Goal: Information Seeking & Learning: Learn about a topic

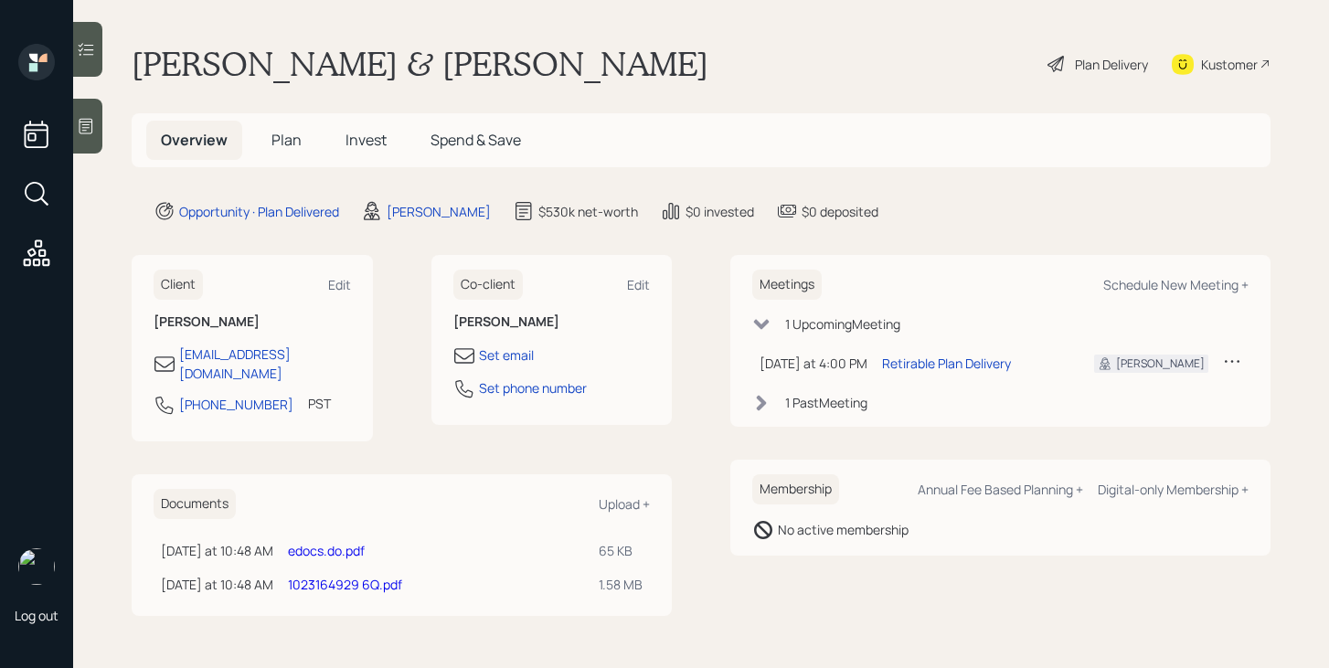
click at [292, 144] on span "Plan" at bounding box center [286, 140] width 30 height 20
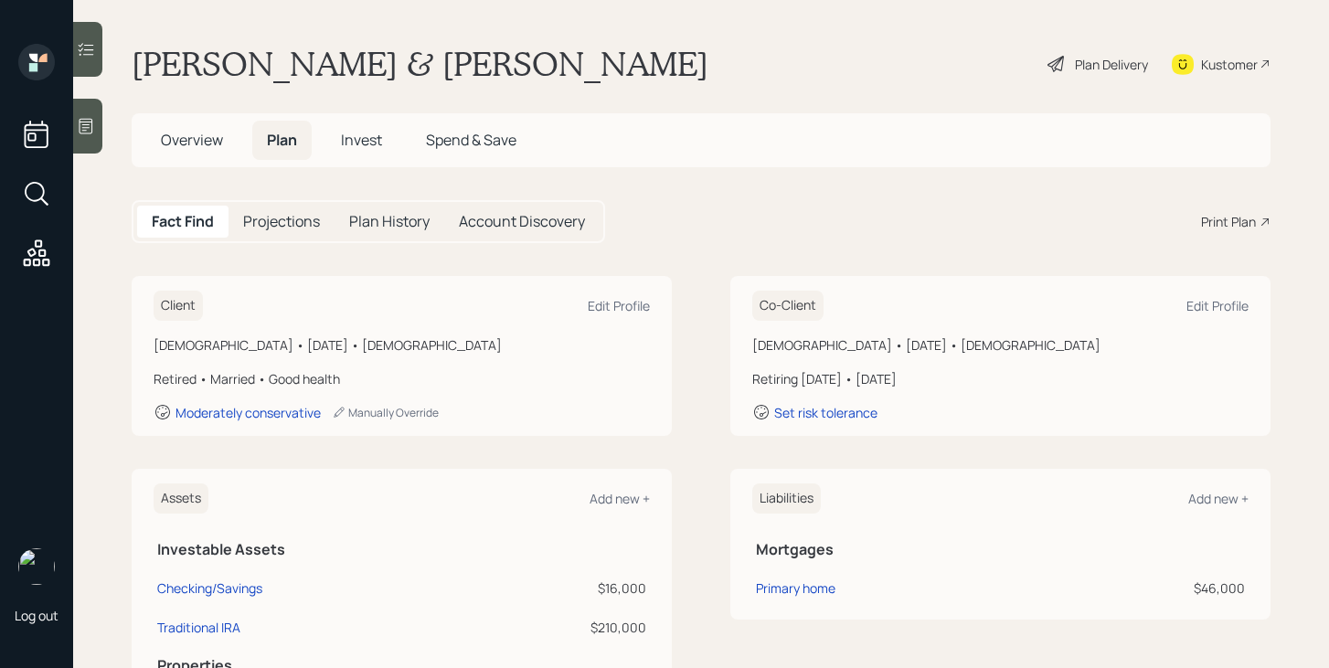
scroll to position [5, 0]
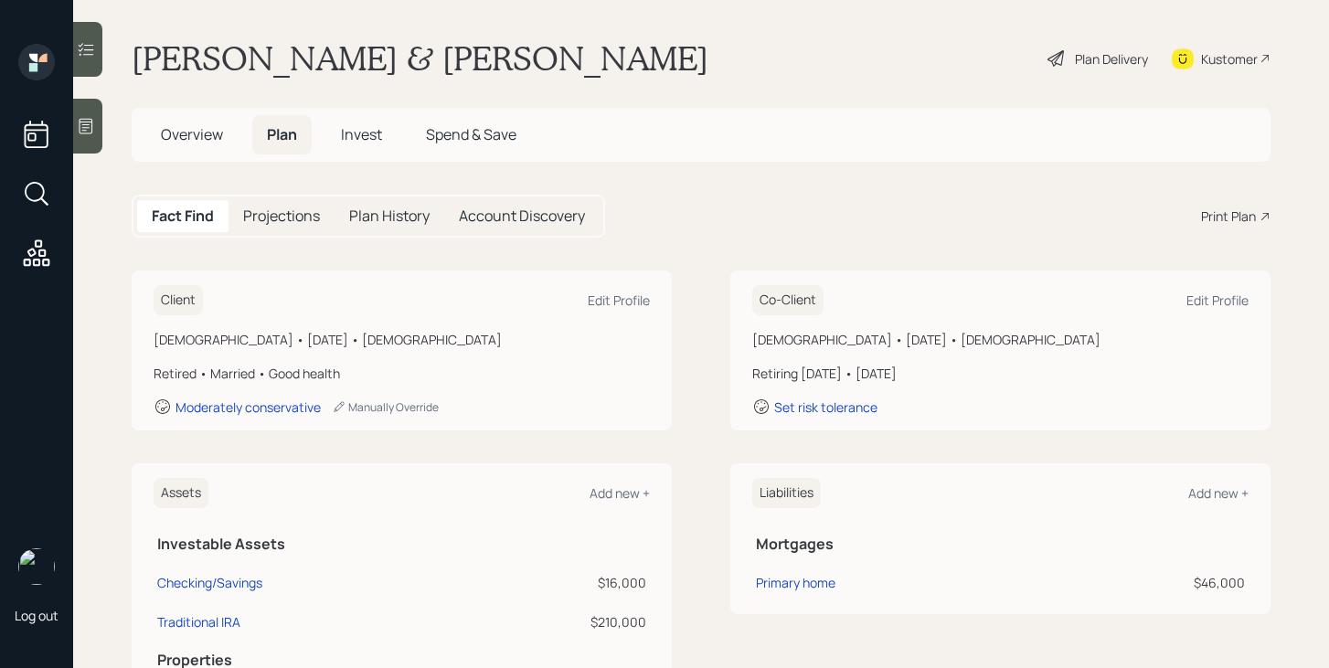
click at [184, 136] on span "Overview" at bounding box center [192, 134] width 62 height 20
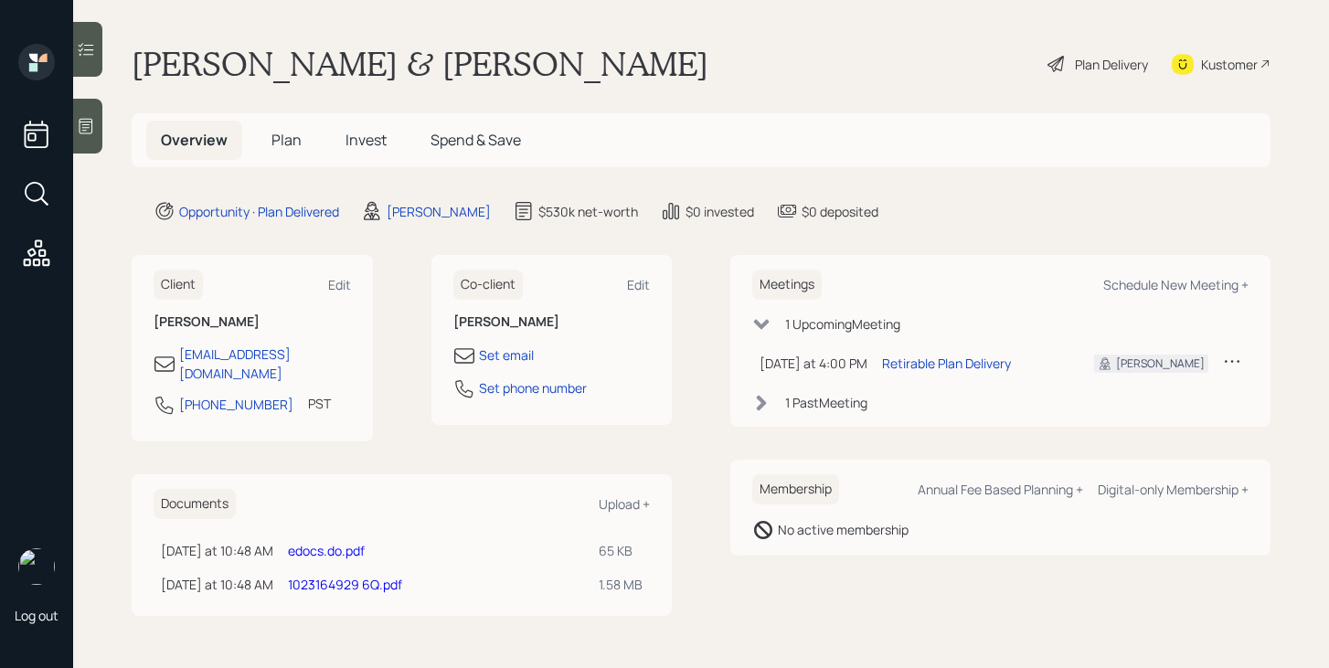
click at [328, 542] on link "edocs.do.pdf" at bounding box center [326, 550] width 77 height 17
click at [1082, 74] on div "Plan Delivery" at bounding box center [1098, 64] width 104 height 40
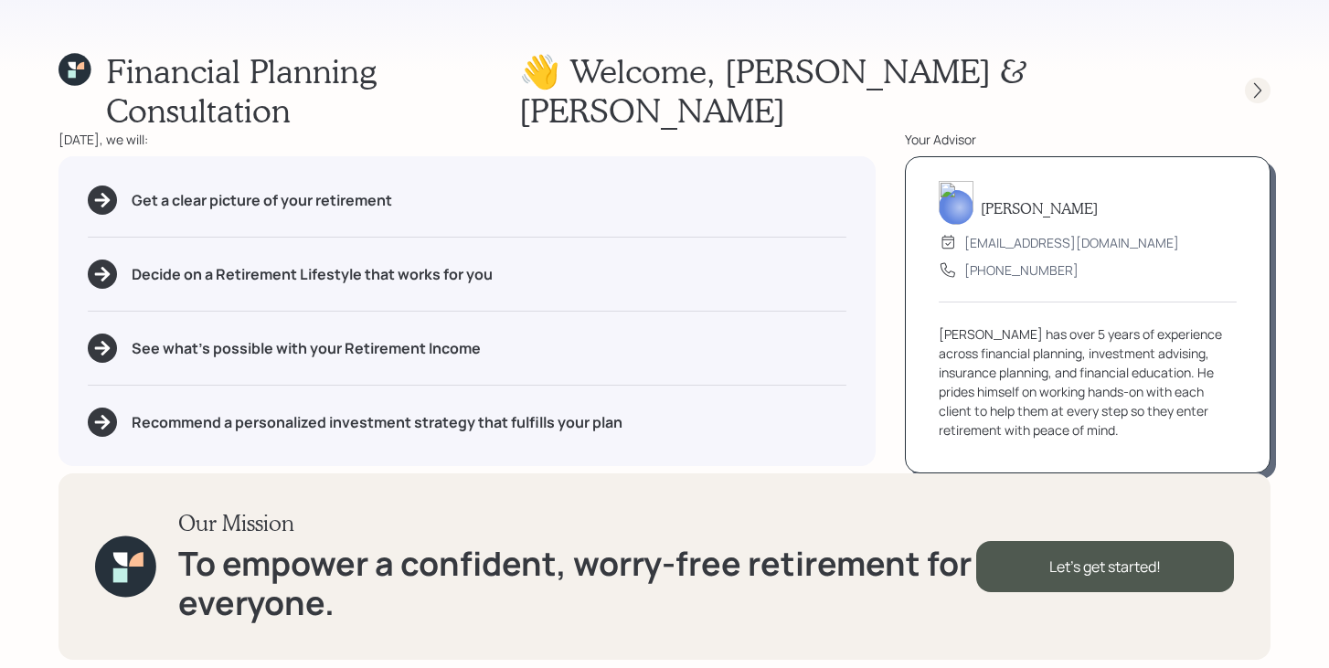
click at [1257, 81] on icon at bounding box center [1258, 90] width 18 height 18
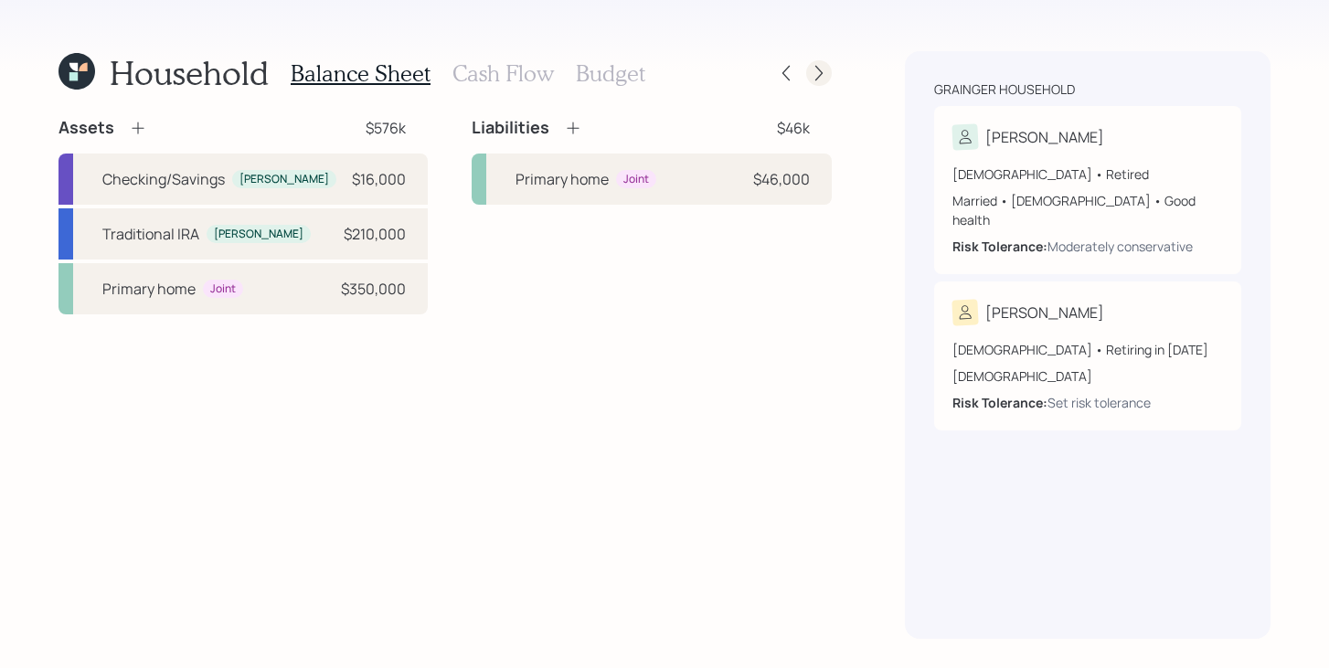
click at [824, 74] on icon at bounding box center [819, 73] width 18 height 18
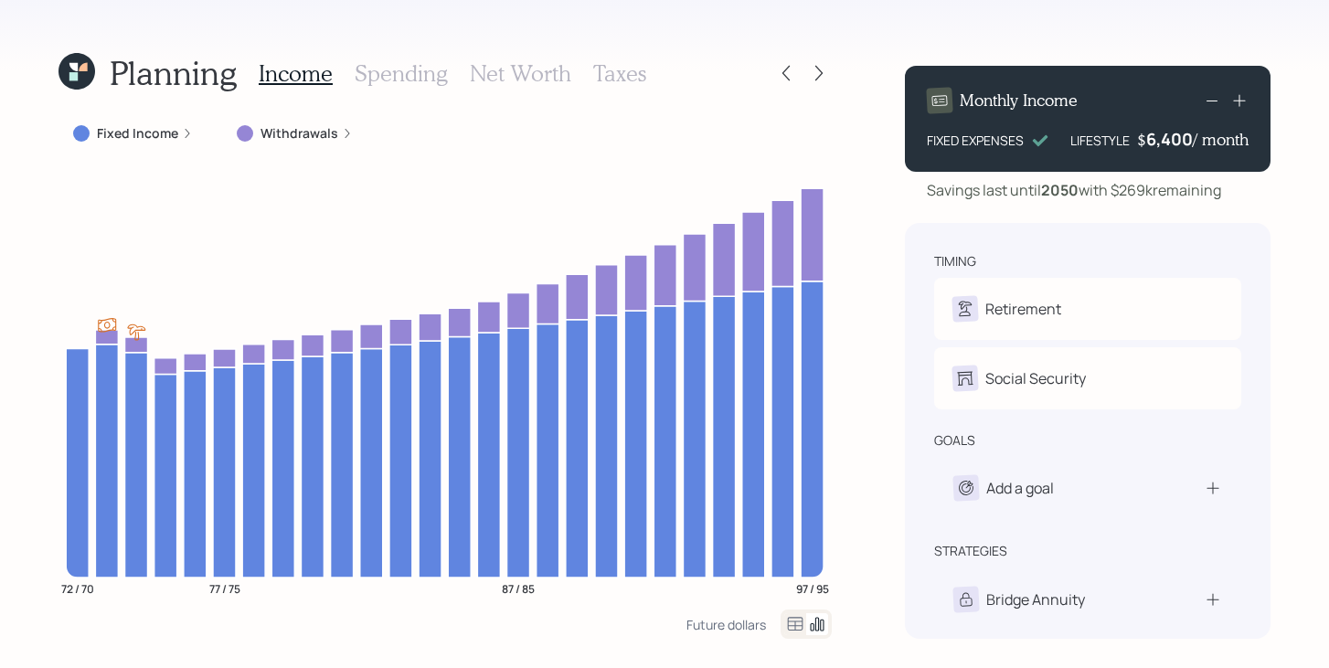
click at [89, 66] on icon at bounding box center [76, 71] width 37 height 37
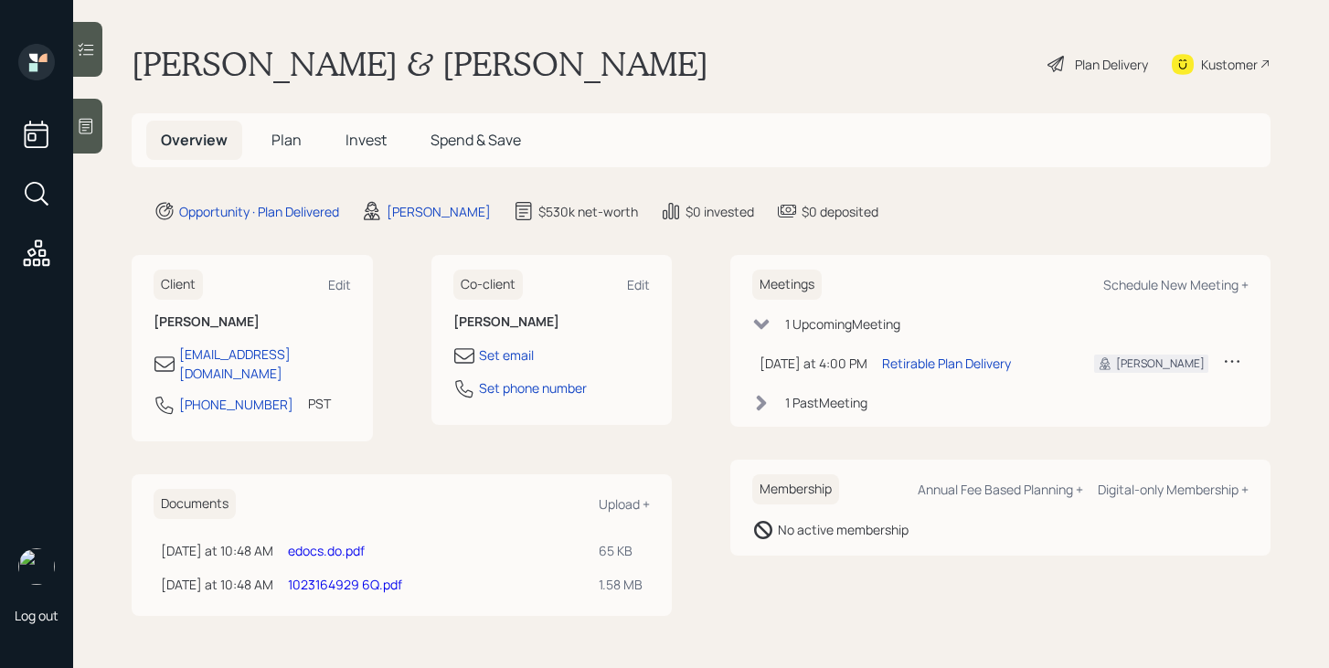
click at [312, 576] on link "1023164929 6Q.pdf" at bounding box center [345, 584] width 114 height 17
click at [342, 542] on link "edocs.do.pdf" at bounding box center [326, 550] width 77 height 17
click at [1091, 57] on div "Plan Delivery" at bounding box center [1111, 64] width 73 height 19
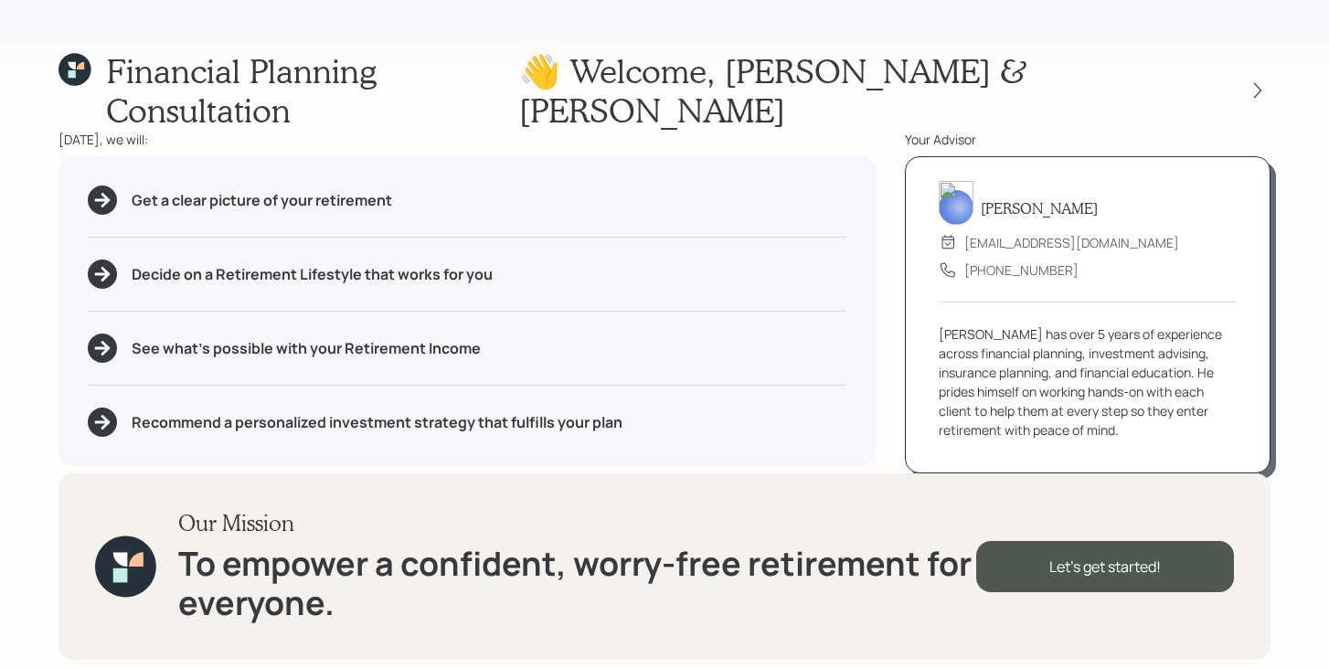
click at [72, 66] on icon at bounding box center [72, 65] width 7 height 7
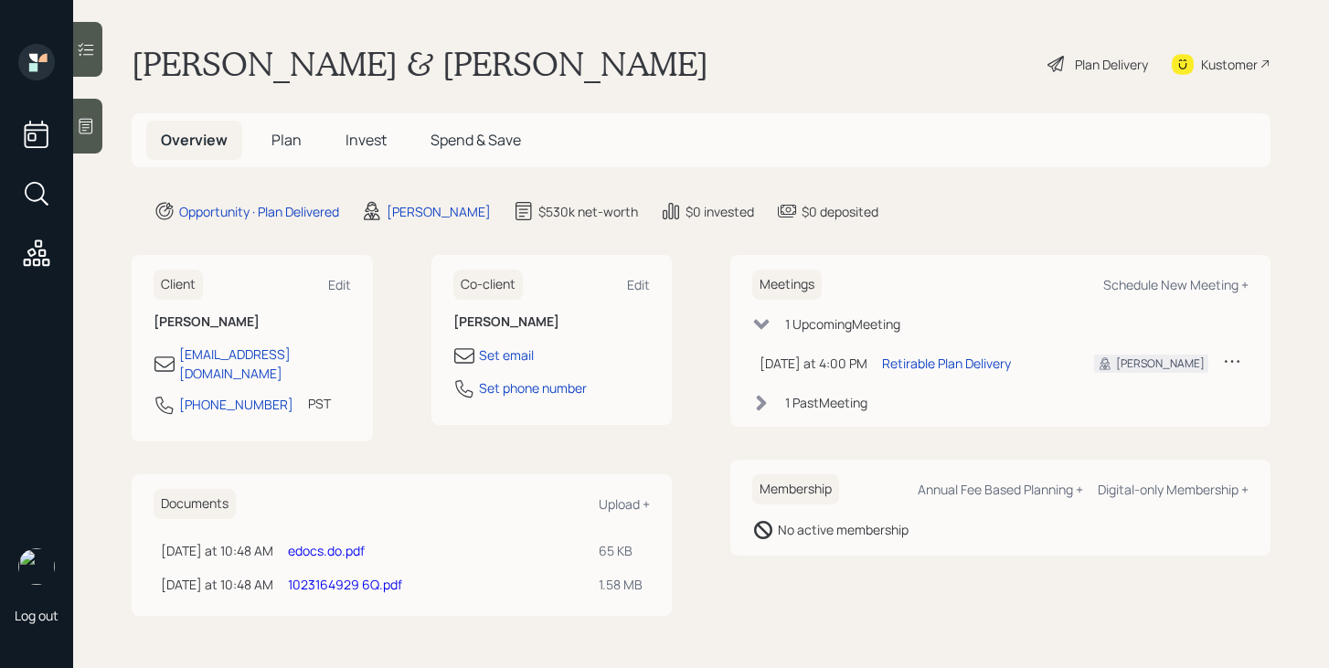
click at [1090, 61] on div "Plan Delivery" at bounding box center [1111, 64] width 73 height 19
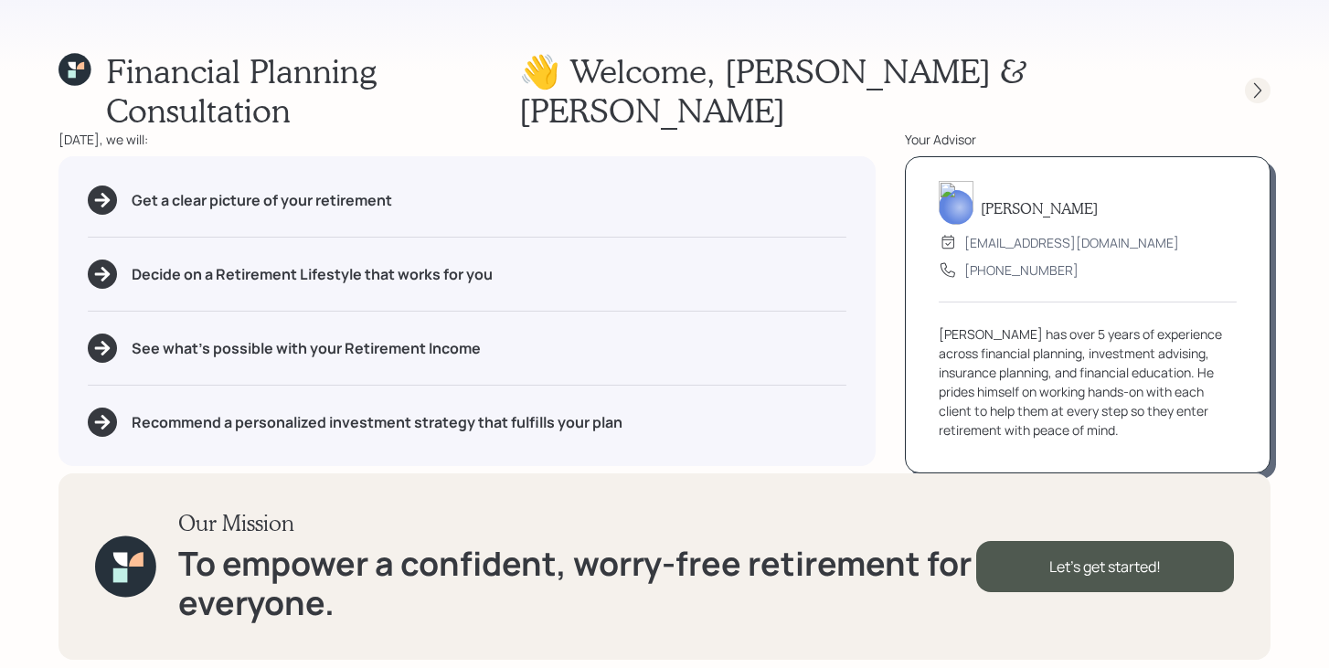
click at [1251, 81] on icon at bounding box center [1258, 90] width 18 height 18
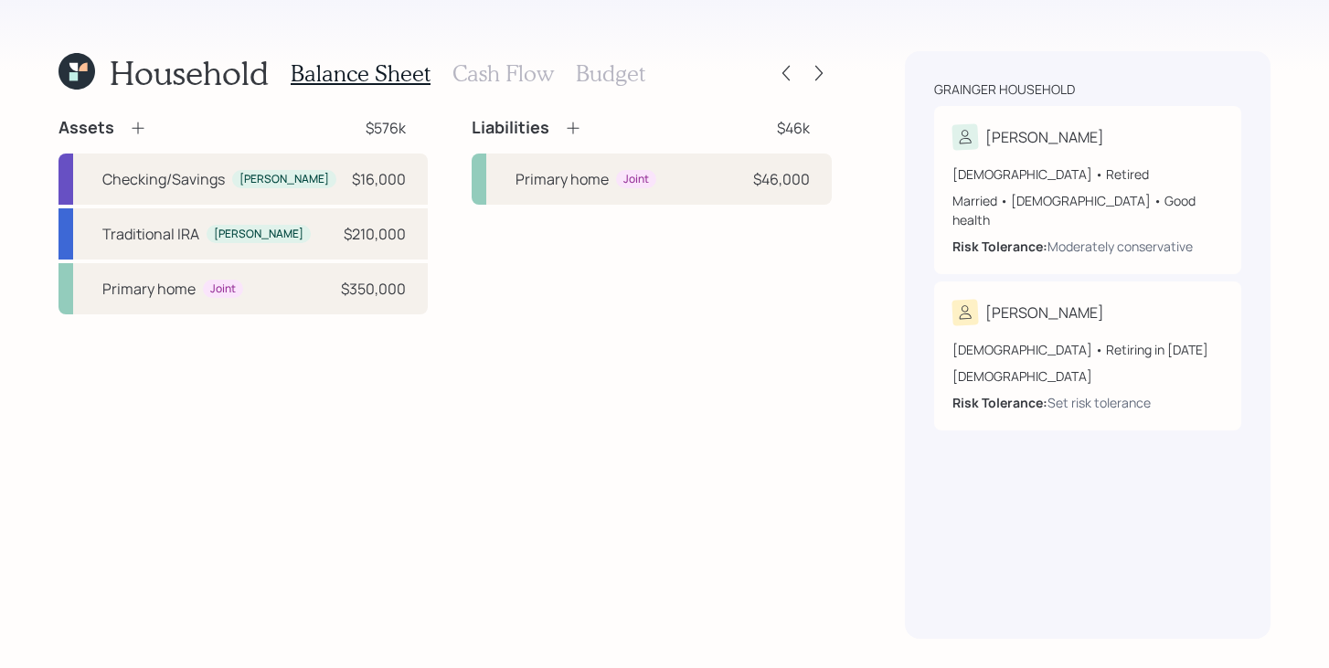
click at [507, 74] on h3 "Cash Flow" at bounding box center [502, 73] width 101 height 27
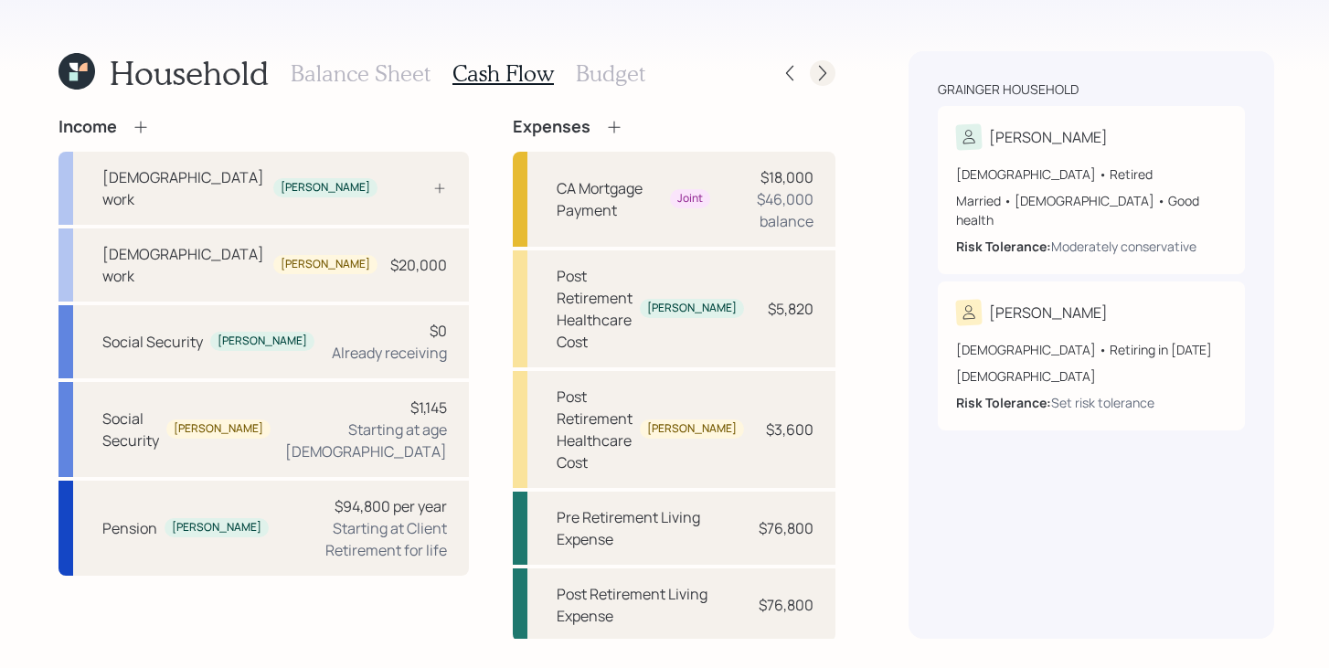
click at [824, 75] on icon at bounding box center [822, 73] width 18 height 18
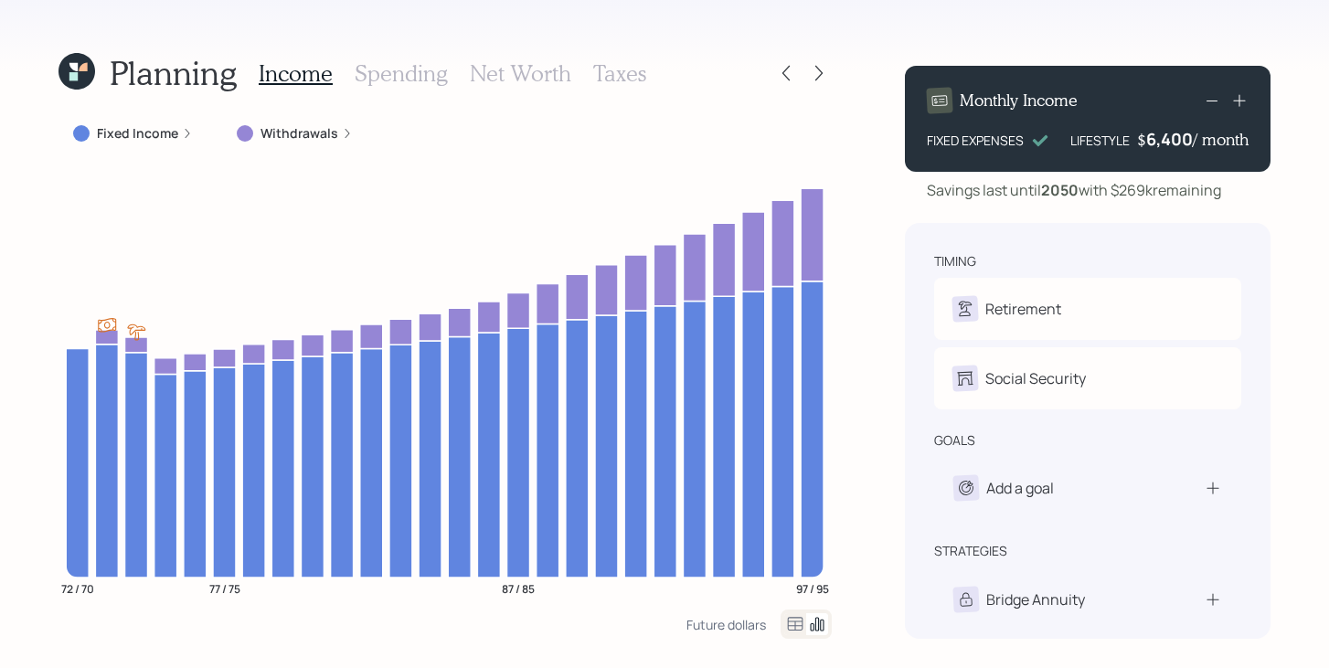
click at [320, 134] on label "Withdrawals" at bounding box center [299, 133] width 78 height 18
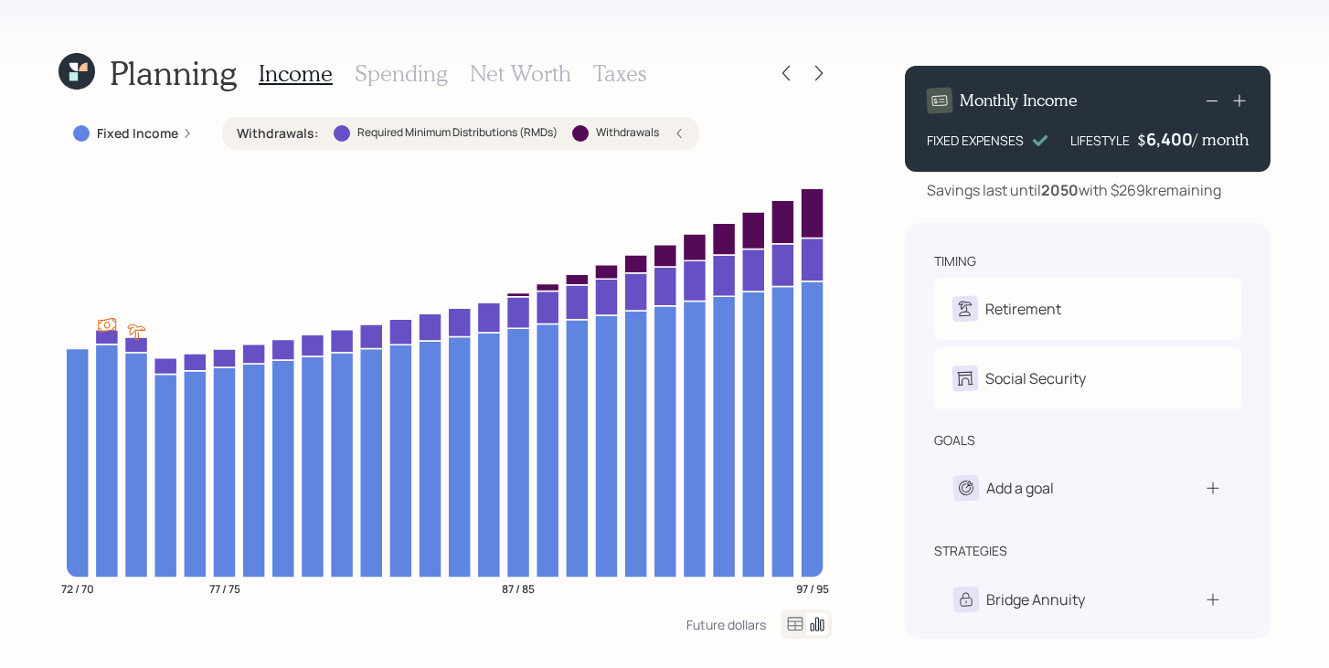
click at [320, 134] on div "Withdrawals : Required Minimum Distributions (RMDs) Withdrawals" at bounding box center [461, 133] width 448 height 18
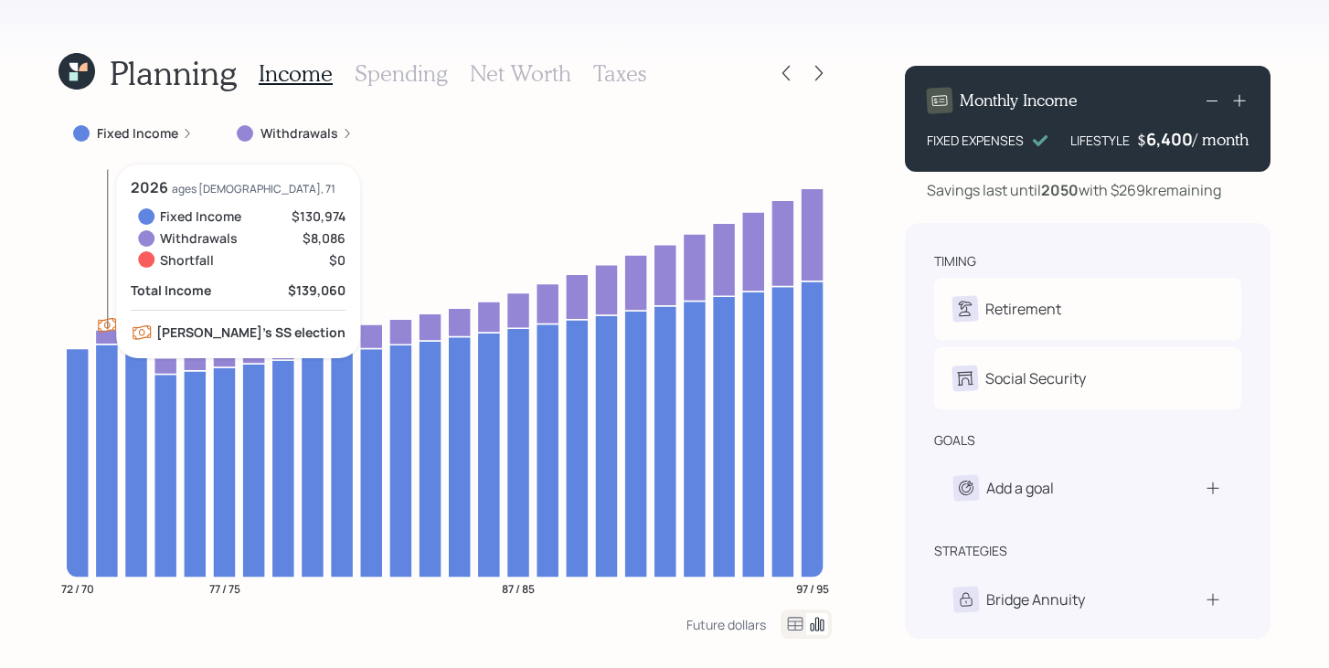
click at [110, 335] on icon at bounding box center [106, 337] width 23 height 15
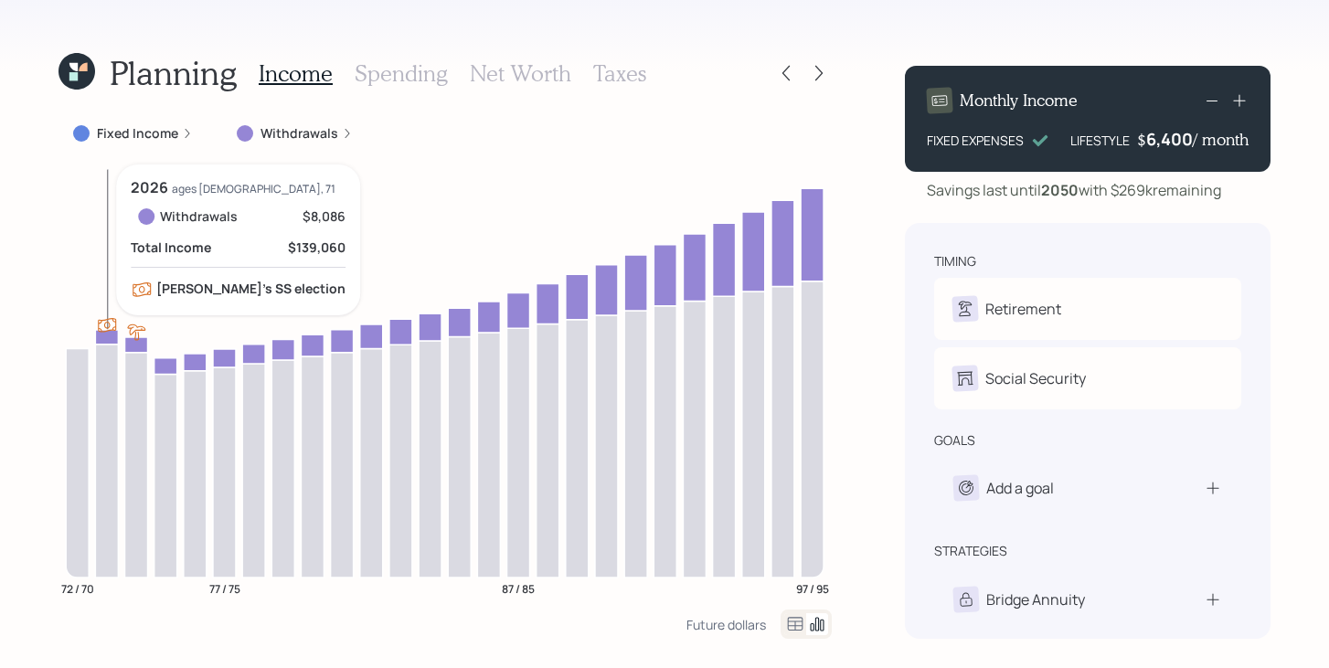
click at [110, 335] on icon at bounding box center [106, 337] width 23 height 15
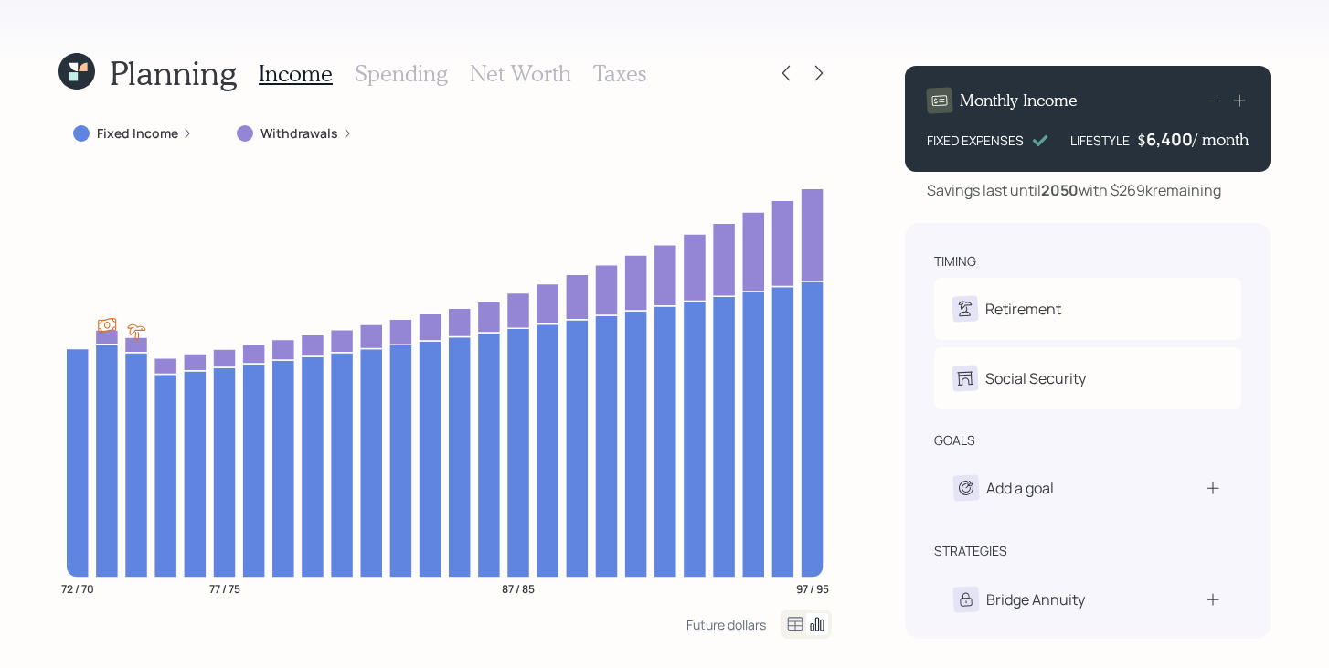
click at [300, 139] on label "Withdrawals" at bounding box center [299, 133] width 78 height 18
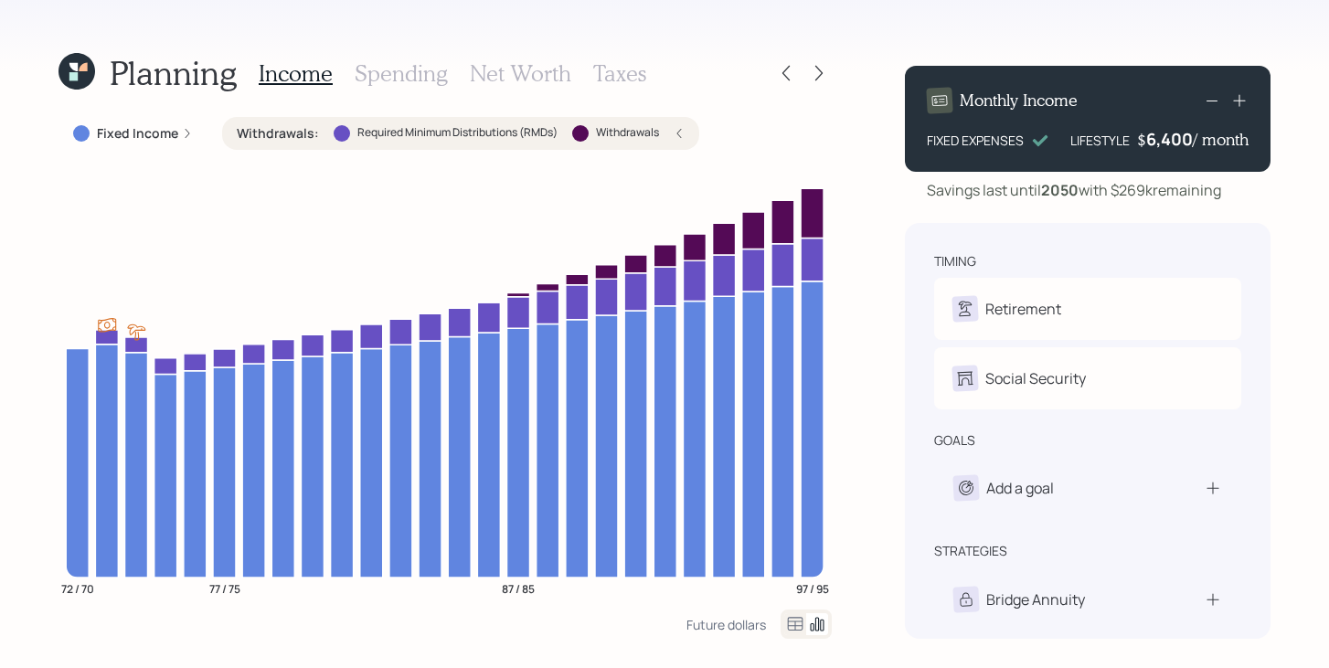
click at [473, 141] on div "Required Minimum Distributions (RMDs)" at bounding box center [446, 133] width 224 height 16
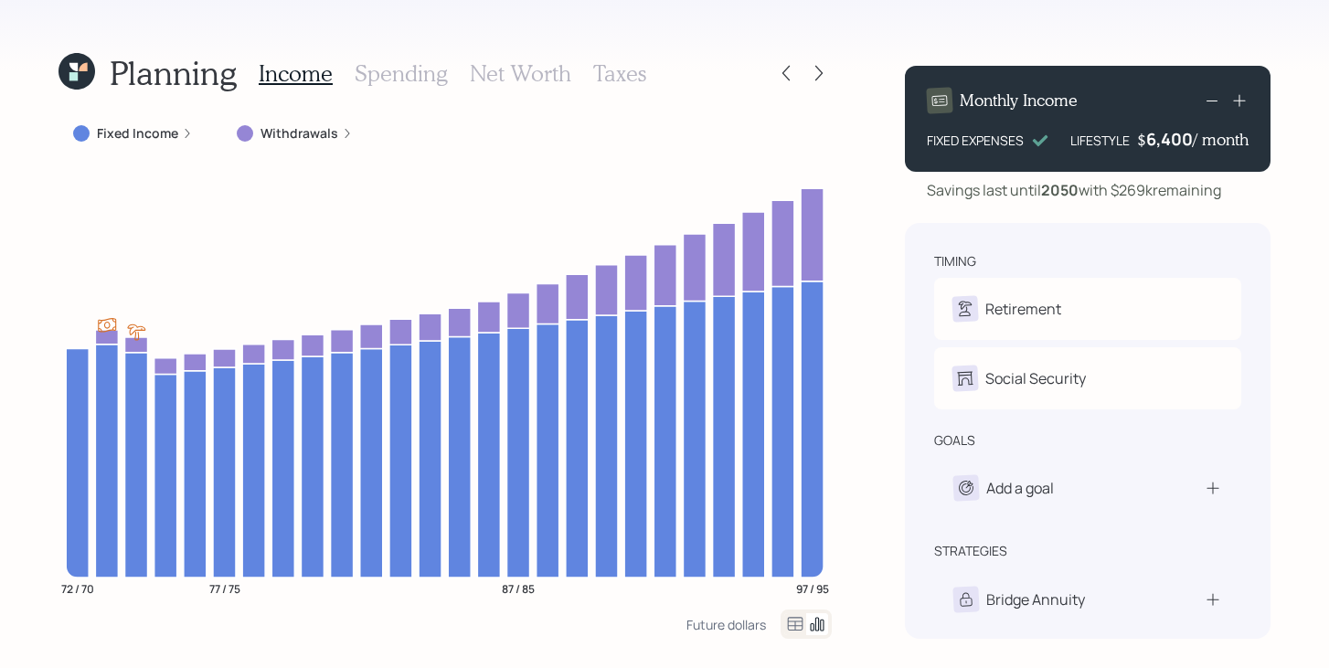
click at [394, 74] on h3 "Spending" at bounding box center [401, 73] width 93 height 27
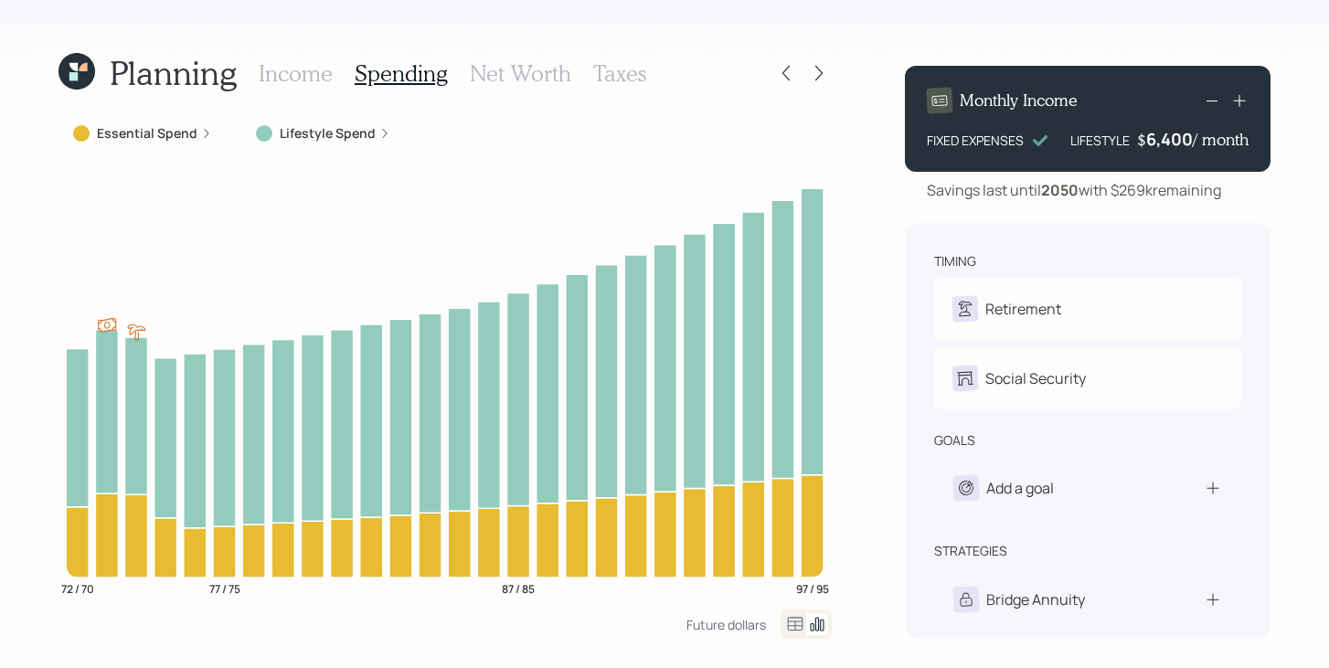
click at [300, 76] on h3 "Income" at bounding box center [296, 73] width 74 height 27
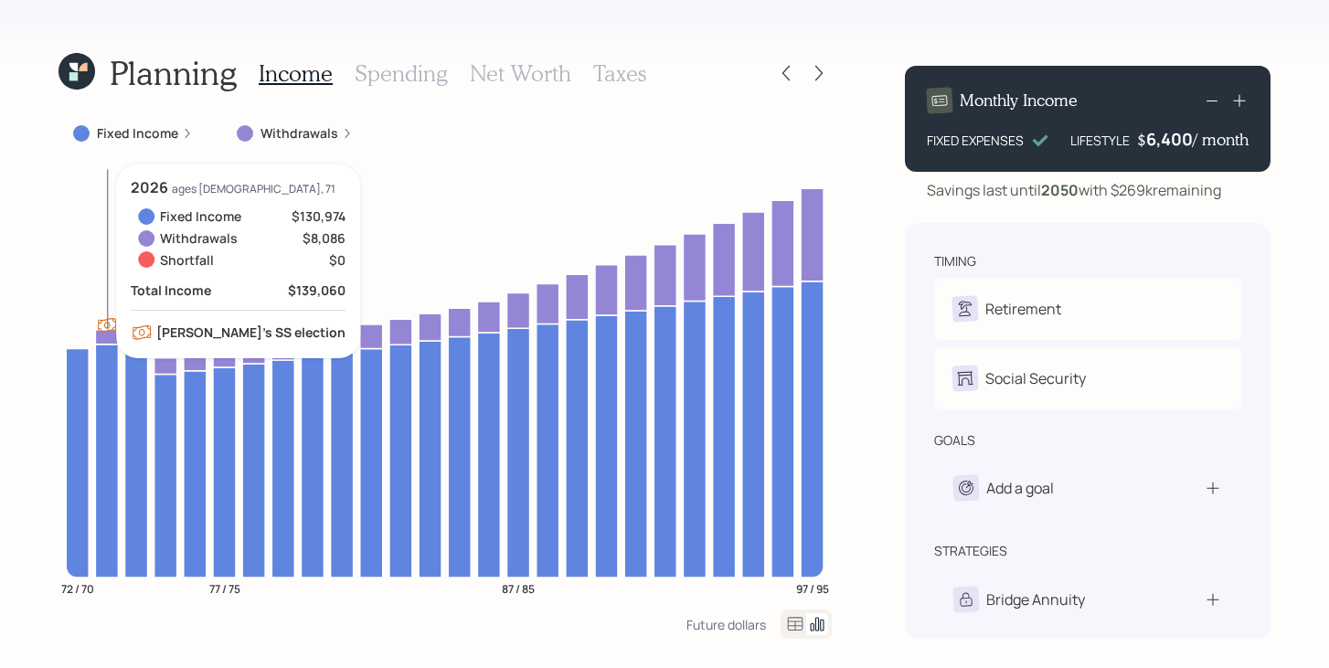
click at [101, 341] on icon at bounding box center [106, 337] width 23 height 15
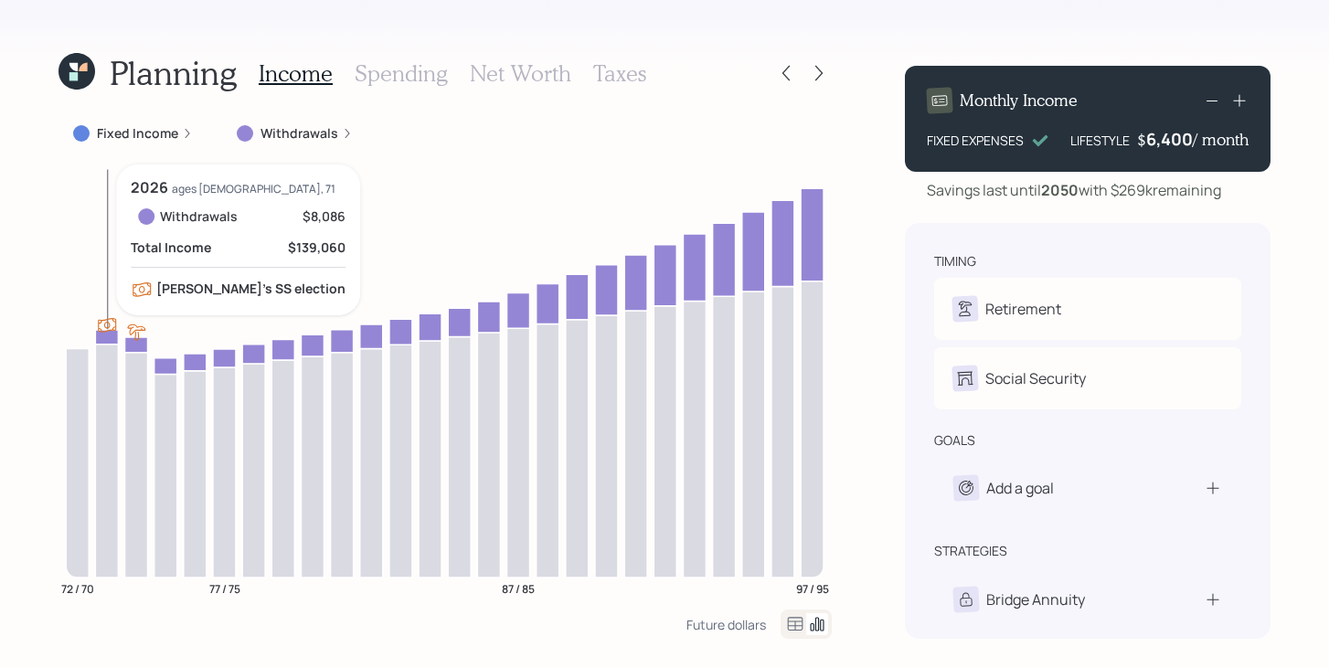
click at [101, 339] on icon at bounding box center [106, 337] width 23 height 15
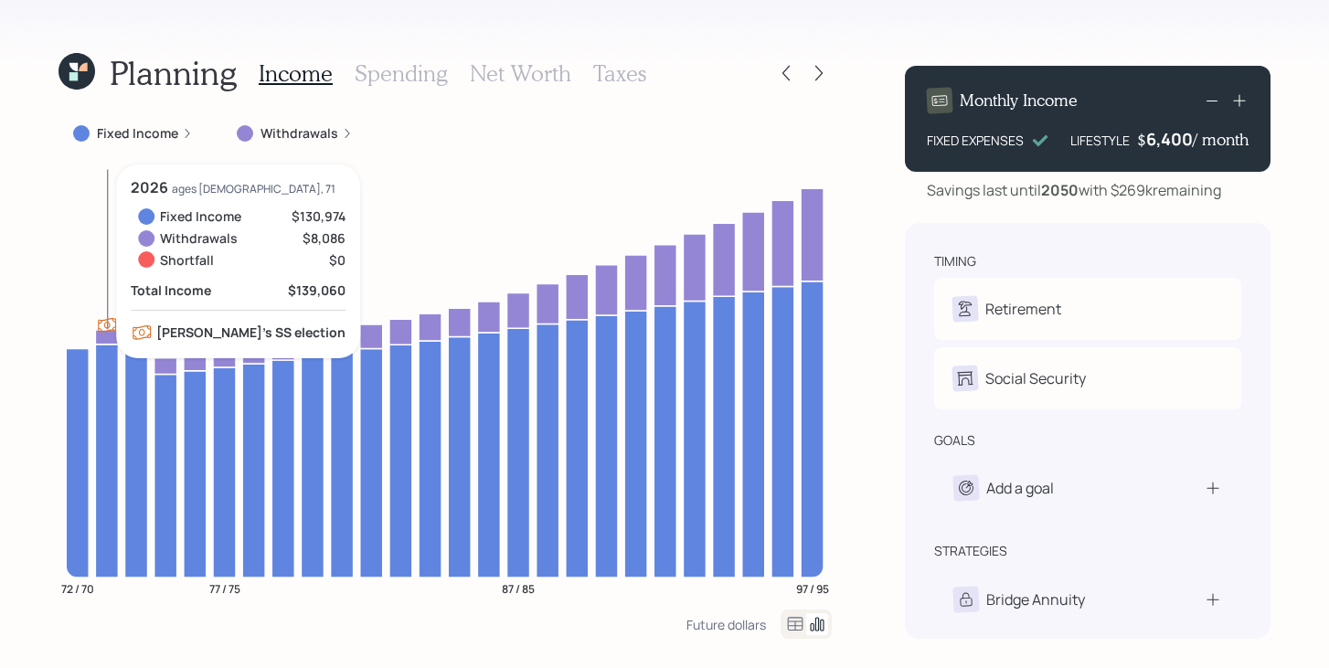
click at [101, 339] on icon at bounding box center [106, 337] width 23 height 15
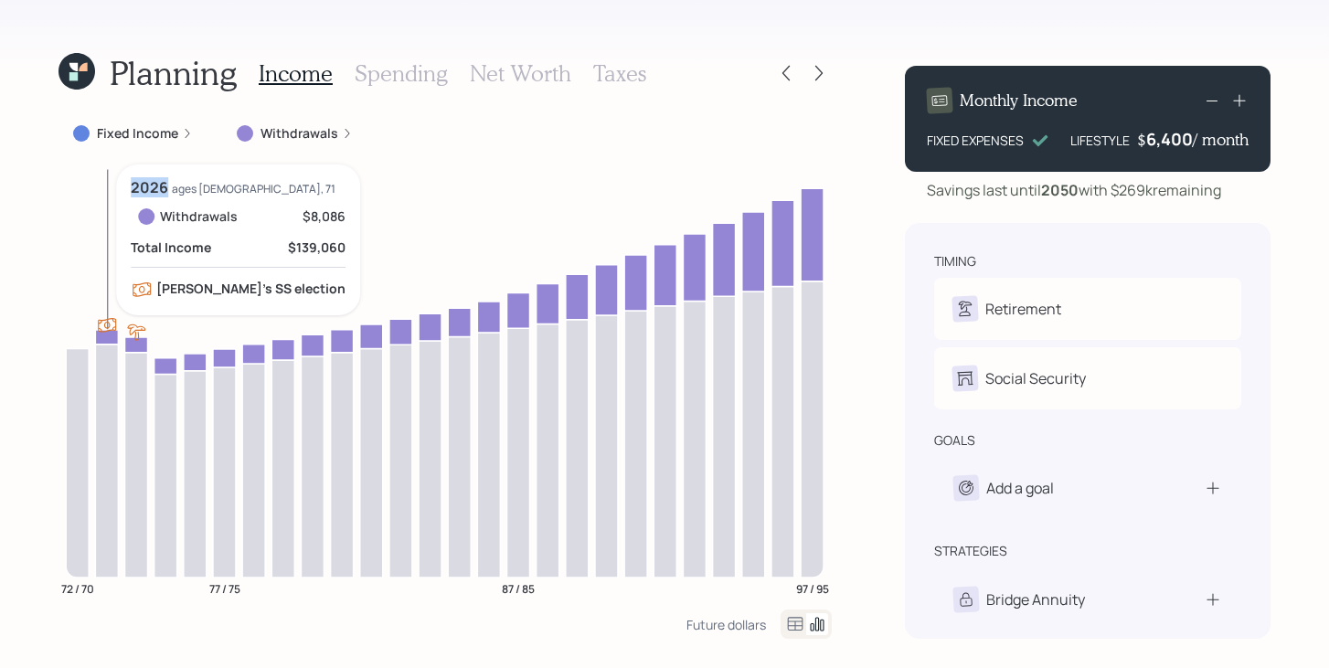
click at [101, 339] on icon at bounding box center [106, 337] width 23 height 15
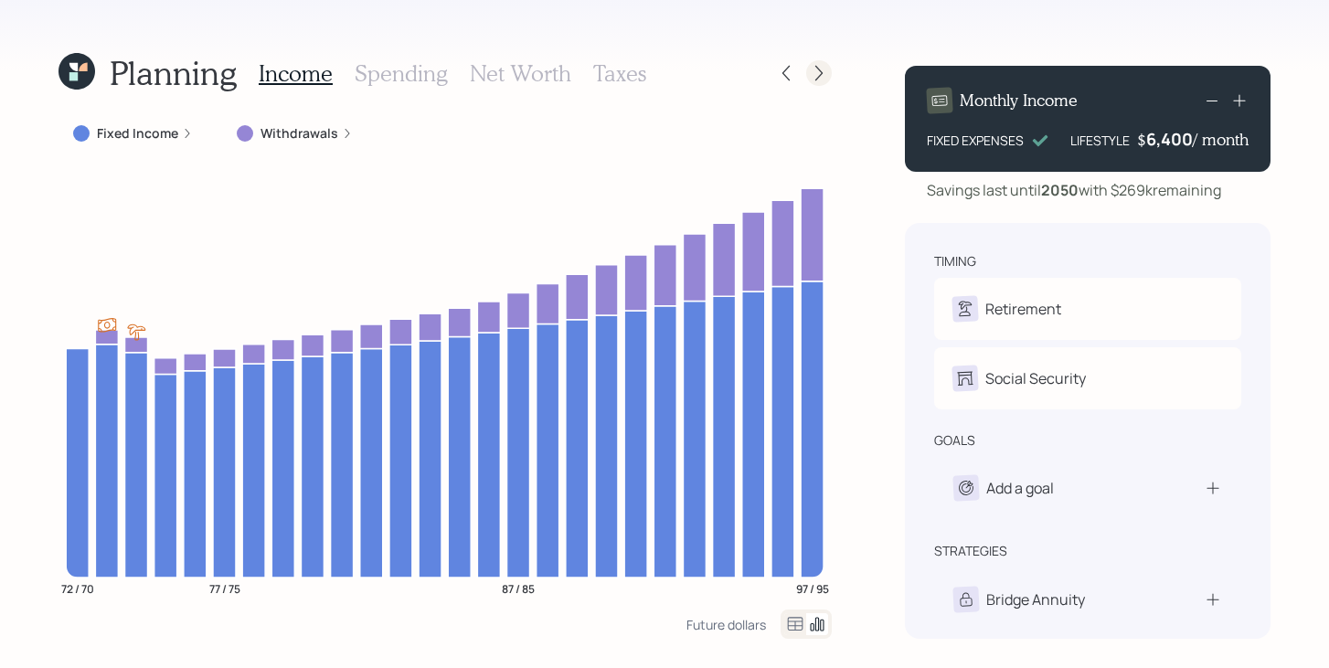
click at [812, 76] on icon at bounding box center [819, 73] width 18 height 18
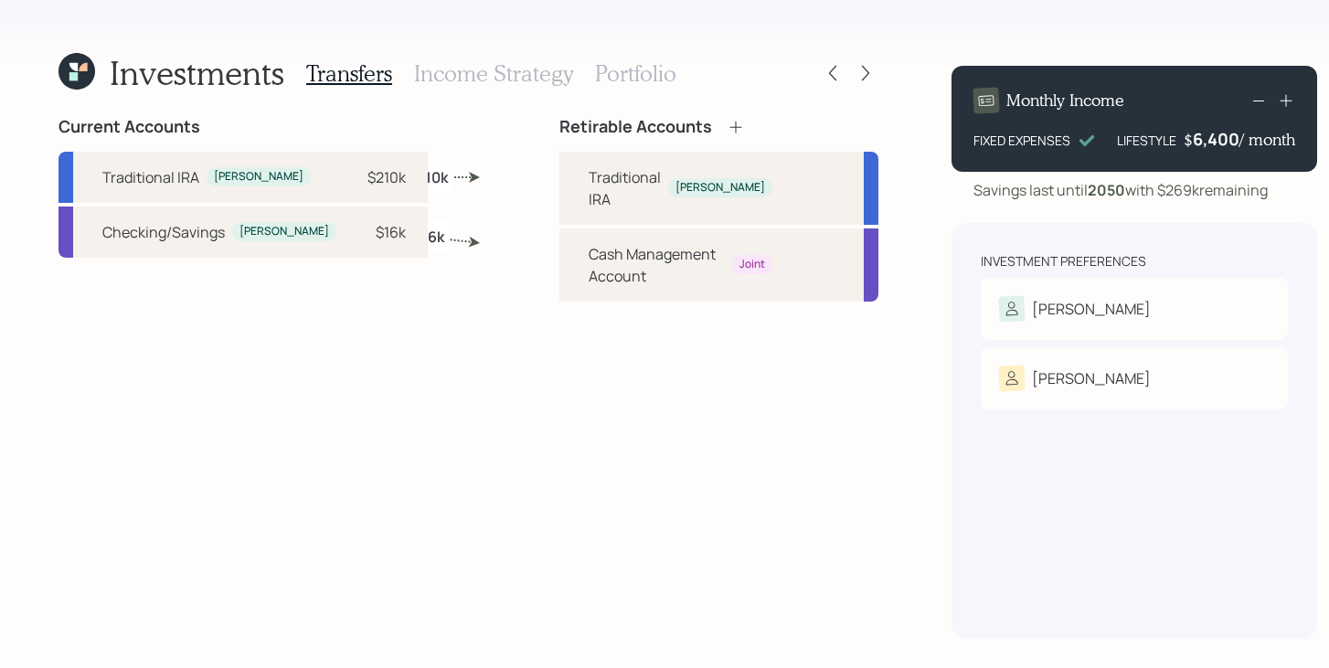
click at [484, 90] on div "Transfers Income Strategy Portfolio" at bounding box center [491, 73] width 370 height 44
click at [491, 75] on h3 "Income Strategy" at bounding box center [493, 73] width 159 height 27
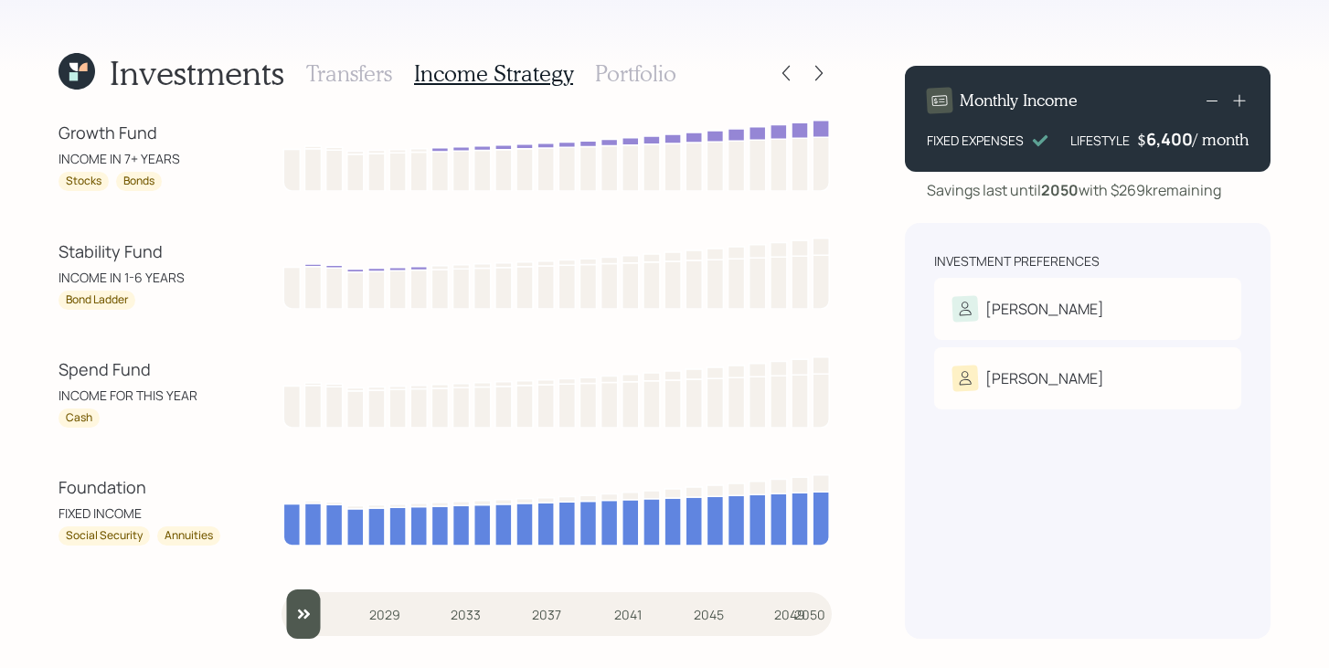
click at [377, 77] on h3 "Transfers" at bounding box center [349, 73] width 86 height 27
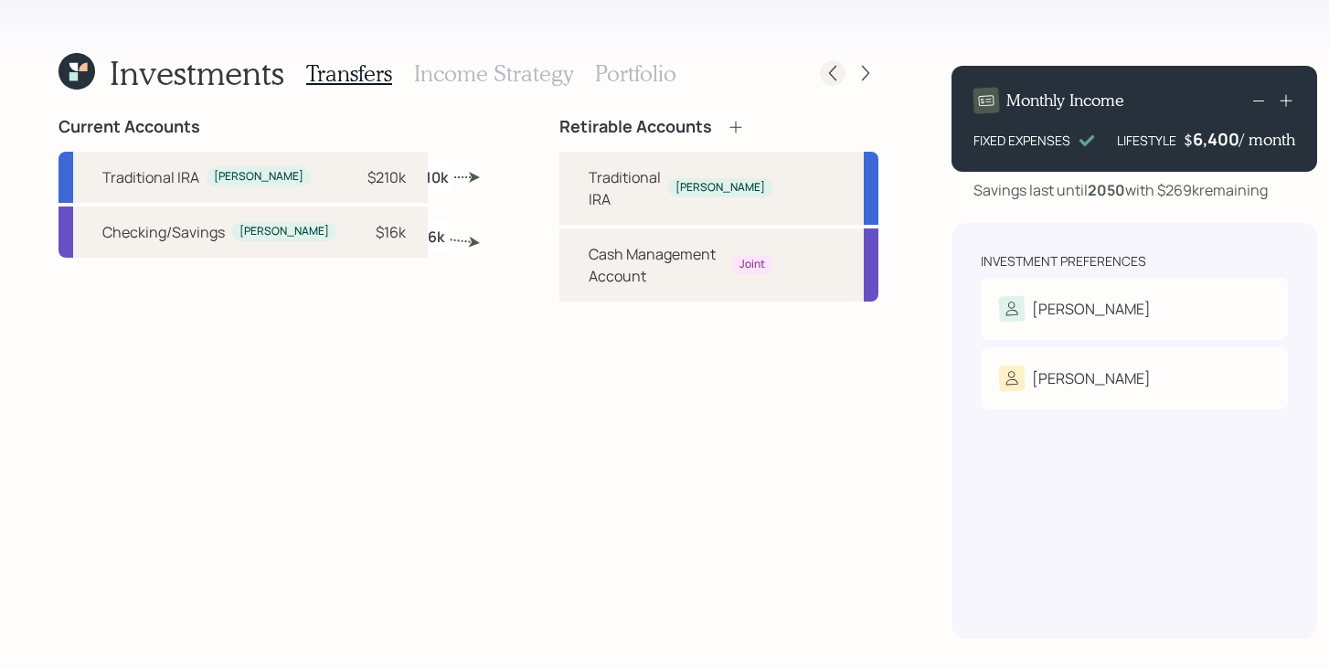
click at [824, 69] on icon at bounding box center [833, 73] width 18 height 18
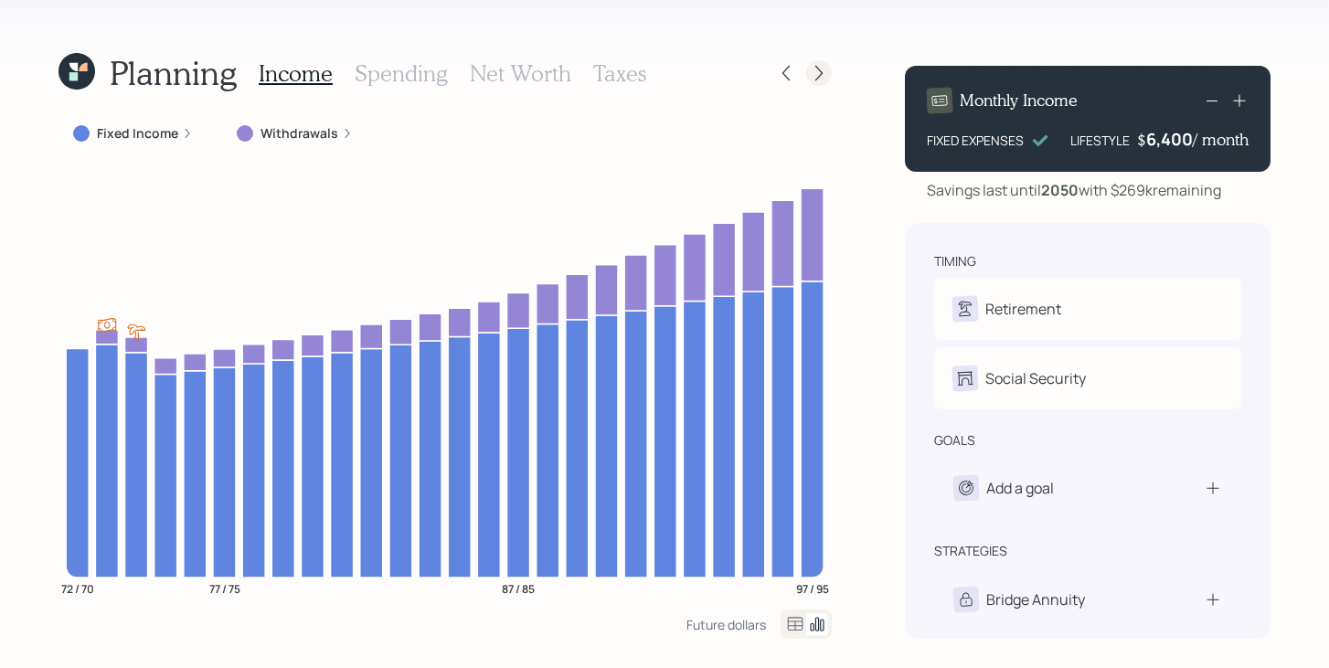
click at [815, 71] on icon at bounding box center [819, 73] width 18 height 18
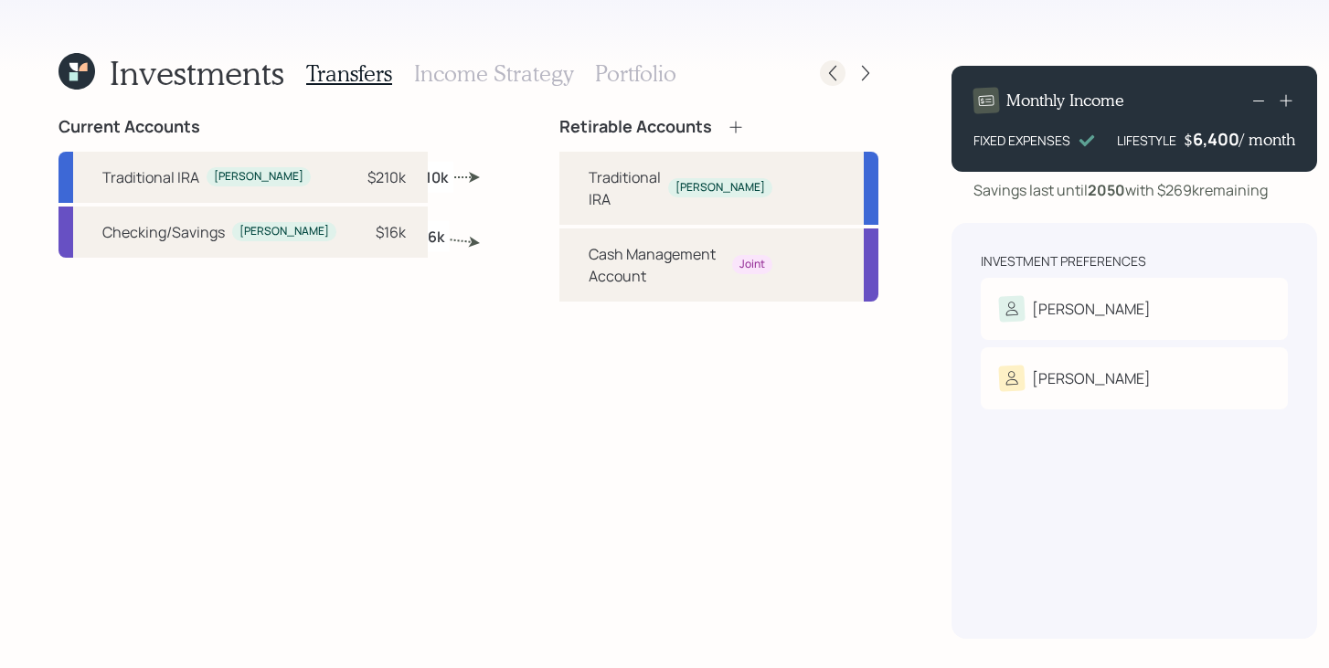
click at [824, 77] on icon at bounding box center [833, 73] width 18 height 18
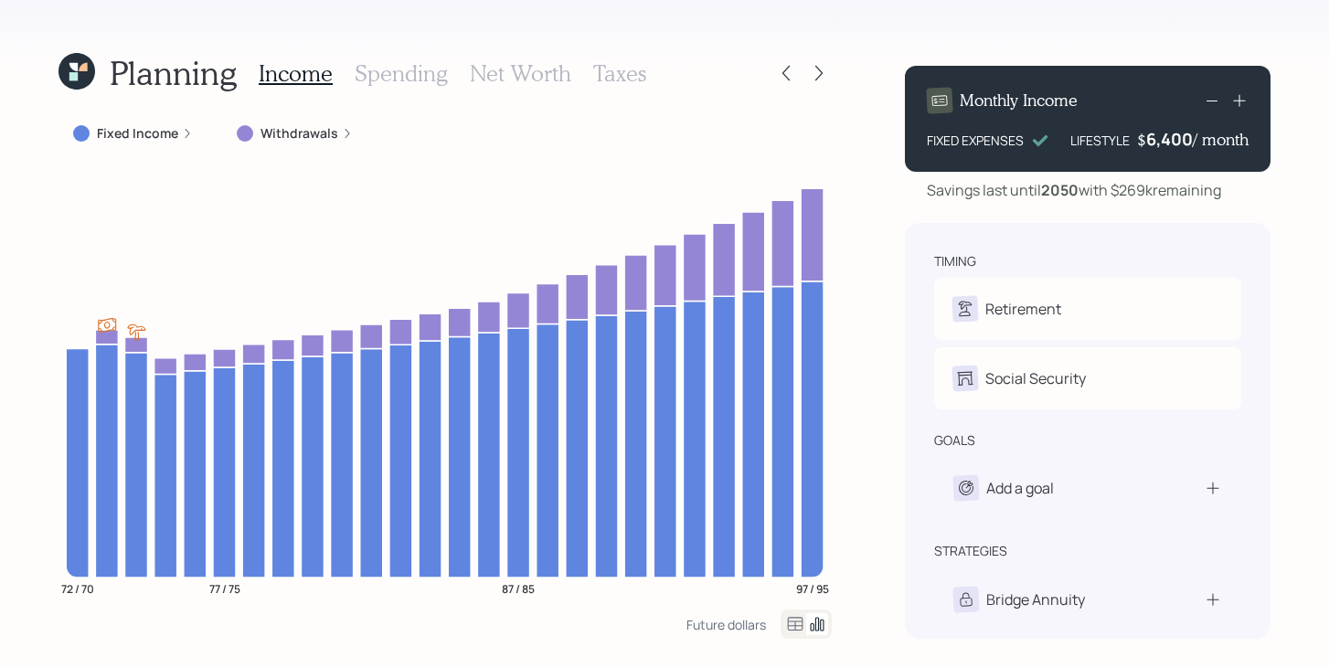
click at [77, 78] on icon at bounding box center [73, 76] width 8 height 8
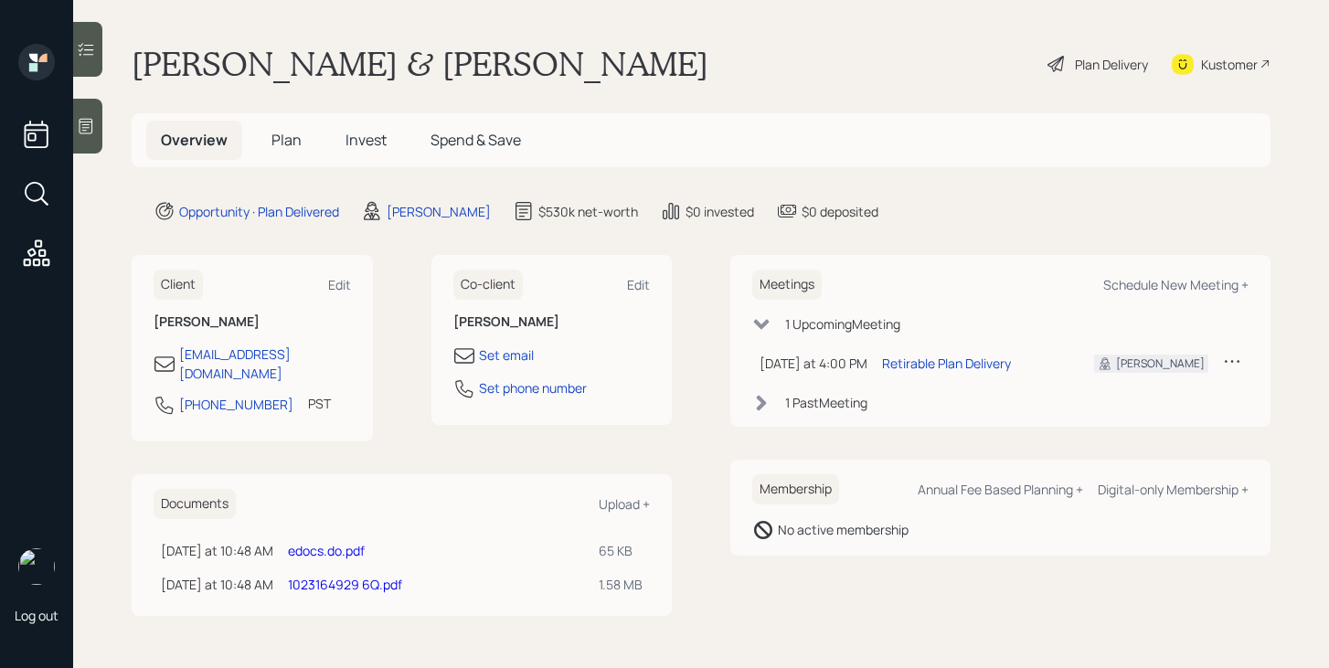
click at [333, 576] on link "1023164929 6Q.pdf" at bounding box center [345, 584] width 114 height 17
click at [341, 542] on link "edocs.do.pdf" at bounding box center [326, 550] width 77 height 17
